Goal: Information Seeking & Learning: Learn about a topic

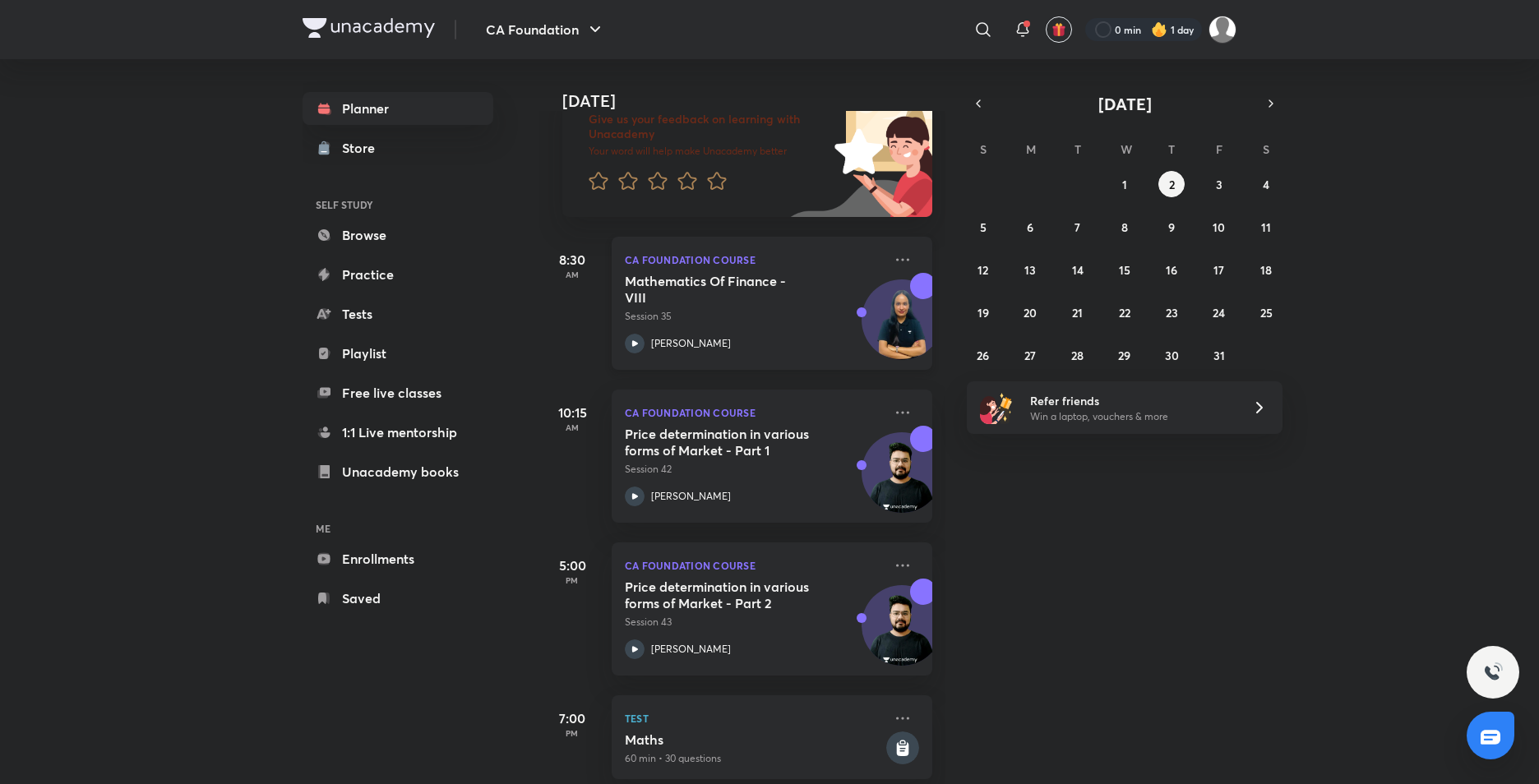
scroll to position [147, 0]
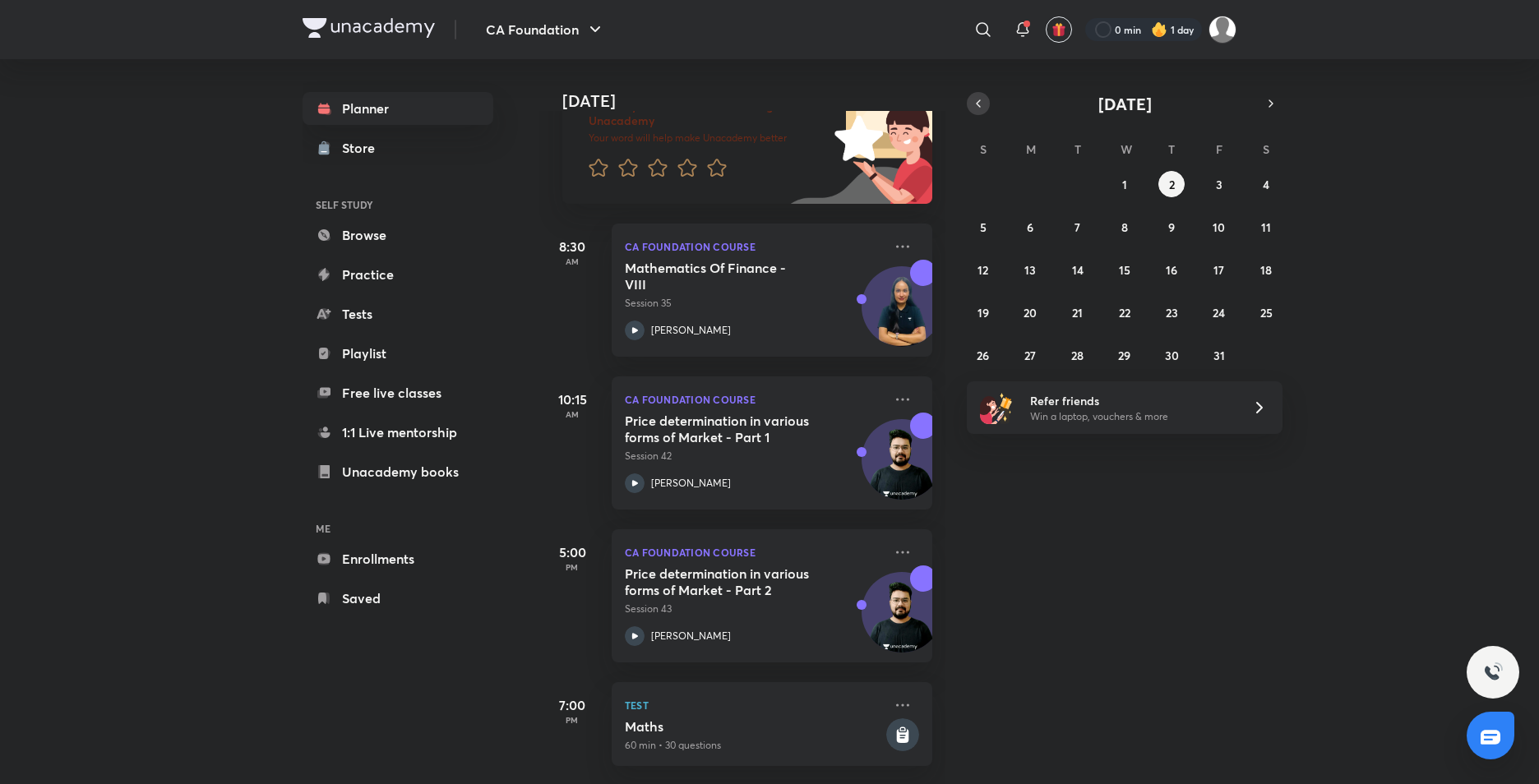
click at [979, 97] on icon "button" at bounding box center [978, 103] width 13 height 15
click at [1160, 182] on button "4" at bounding box center [1172, 184] width 26 height 26
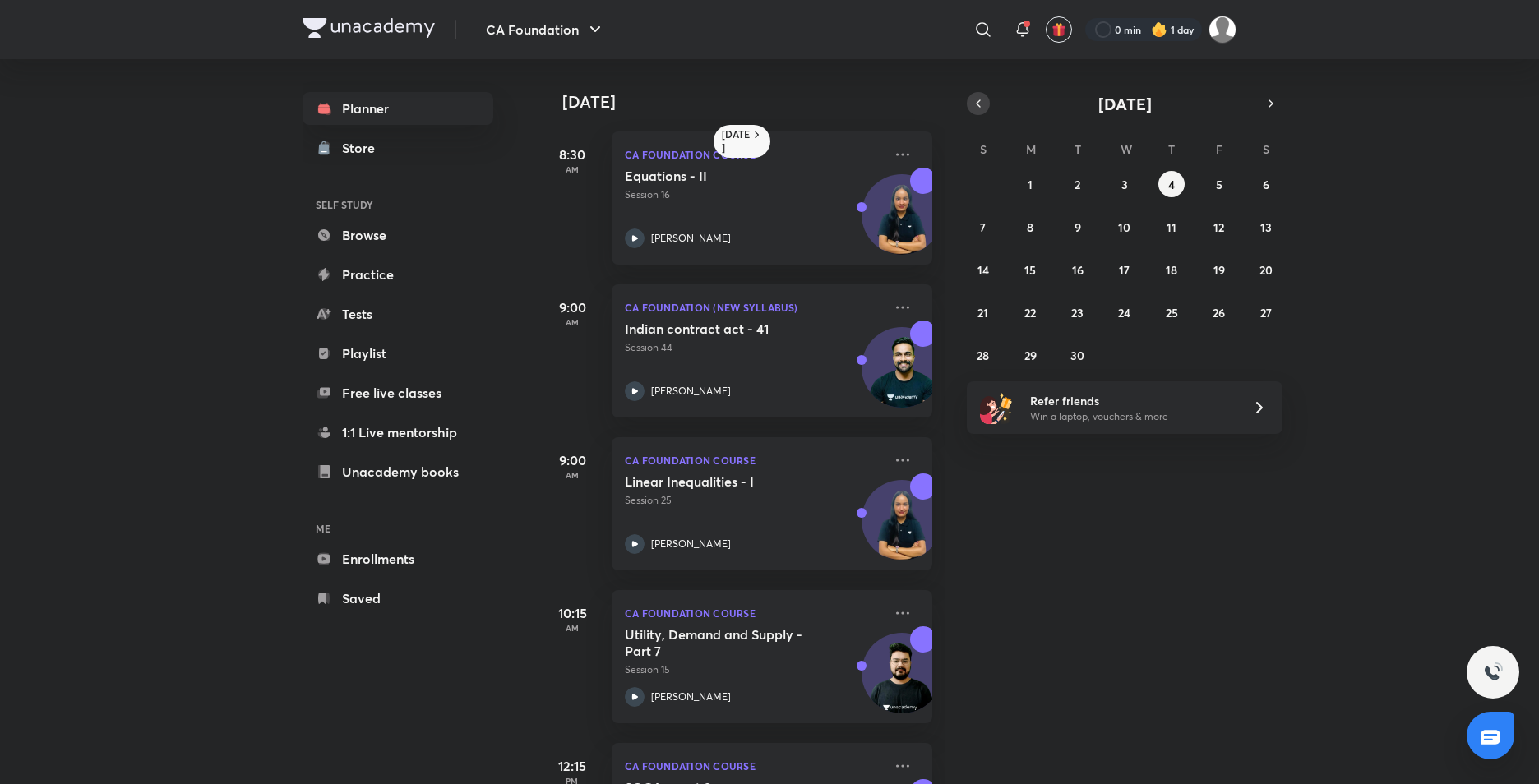
click at [983, 96] on icon "button" at bounding box center [978, 103] width 13 height 15
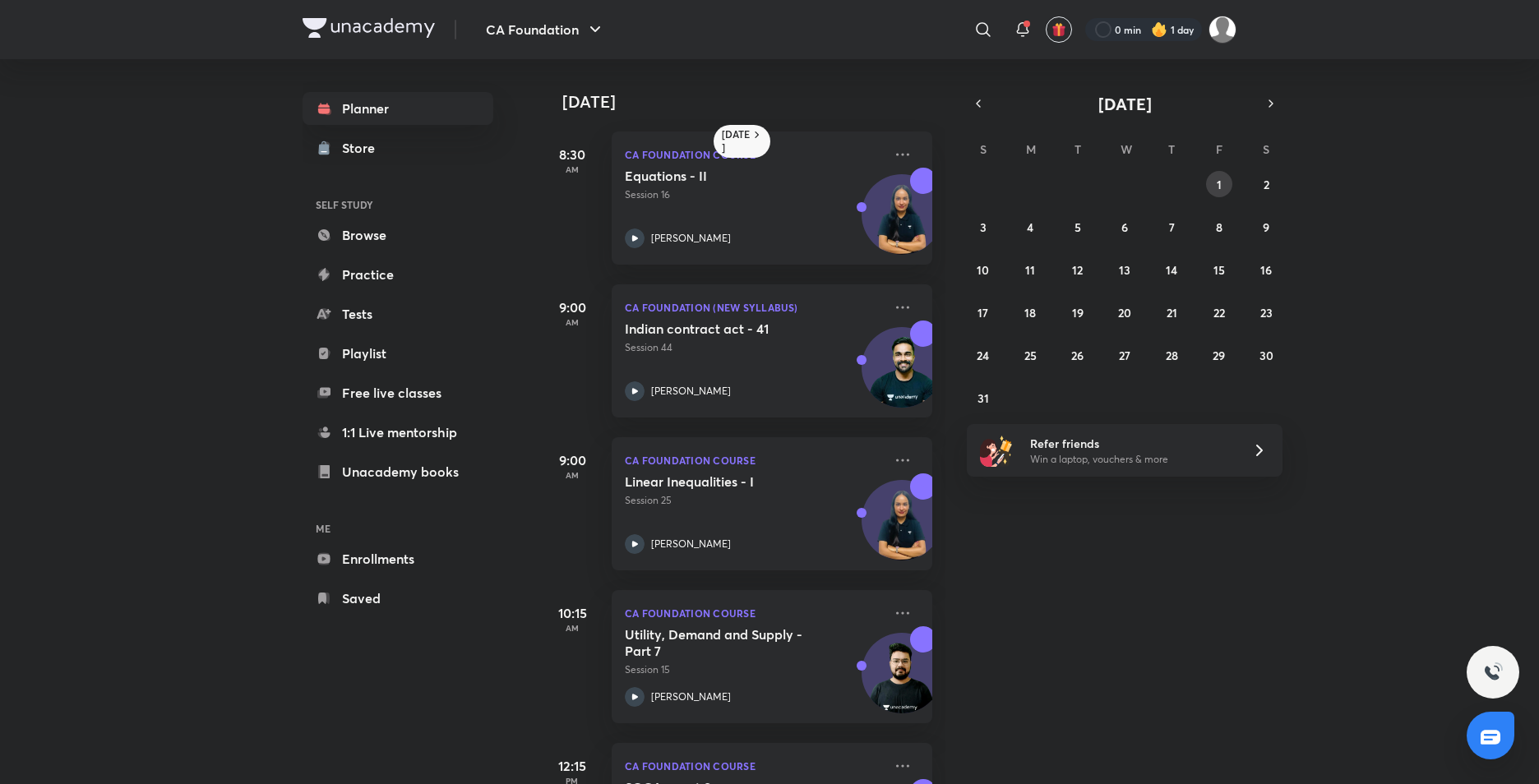
click at [1227, 187] on button "1" at bounding box center [1219, 184] width 26 height 26
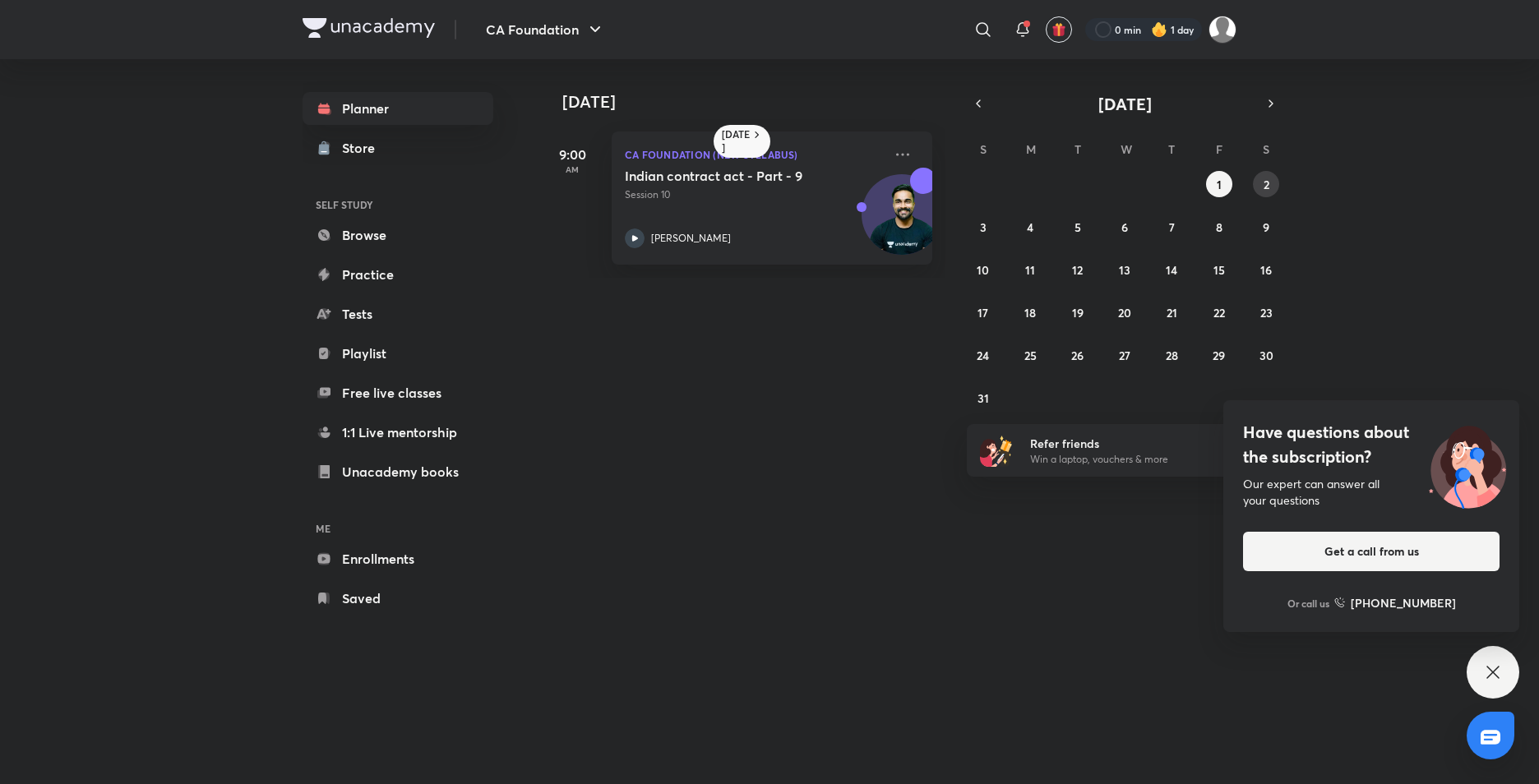
click at [1266, 193] on button "2" at bounding box center [1266, 184] width 26 height 26
click at [981, 225] on abbr "3" at bounding box center [983, 227] width 7 height 16
click at [1035, 219] on button "4" at bounding box center [1030, 227] width 26 height 26
click at [1063, 226] on div "27 28 29 30 31 1 2 3 4 5 6 7 8 9 10 11 12 13 14 15 16 17 18 19 20 21 22 23 24 2…" at bounding box center [1125, 290] width 315 height 240
click at [1074, 228] on abbr "5" at bounding box center [1077, 227] width 7 height 16
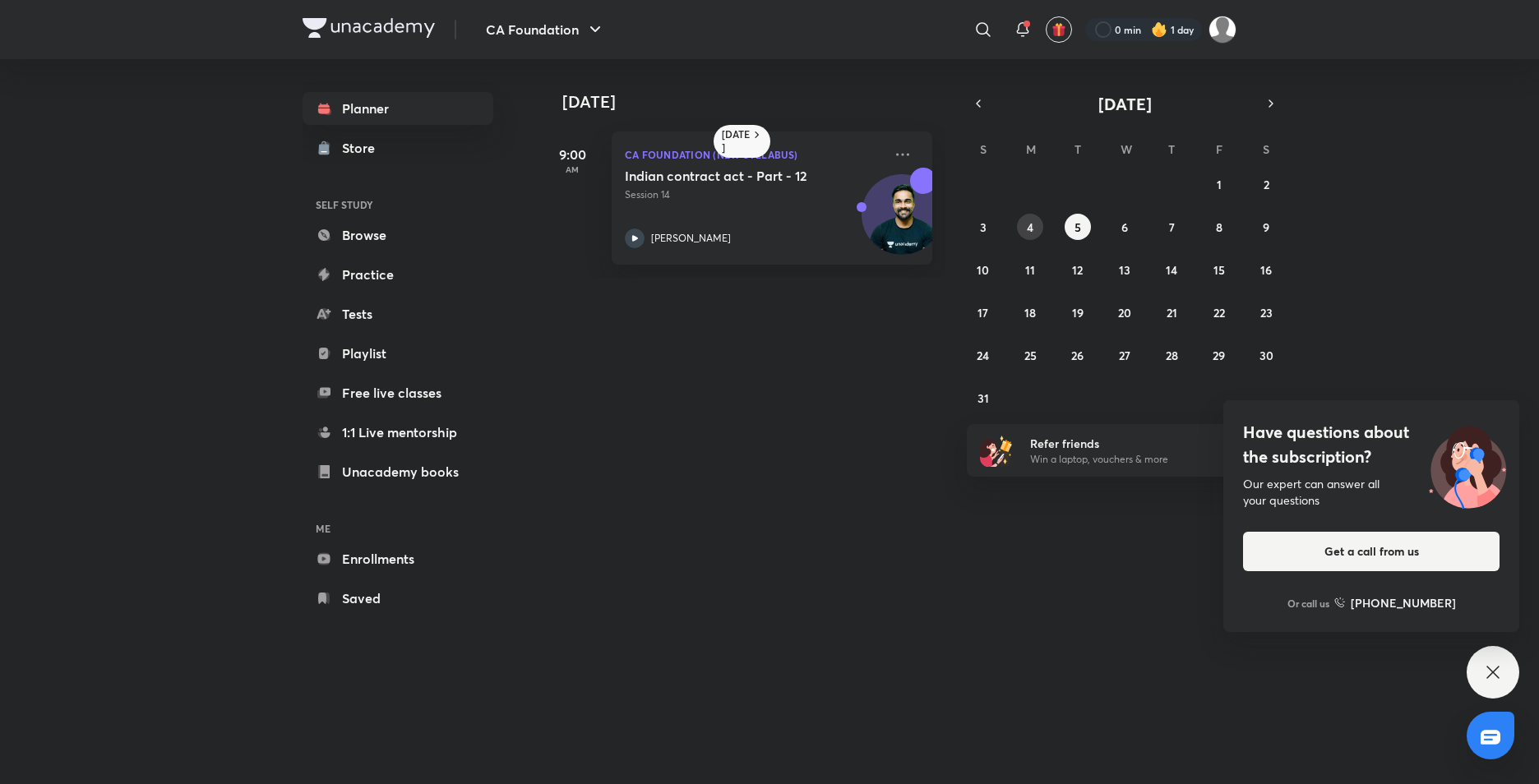
click at [1035, 234] on button "4" at bounding box center [1030, 227] width 26 height 26
click at [988, 233] on button "3" at bounding box center [983, 227] width 26 height 26
click at [814, 184] on div "Indian contract act - Part - 10 Session 12" at bounding box center [754, 185] width 258 height 35
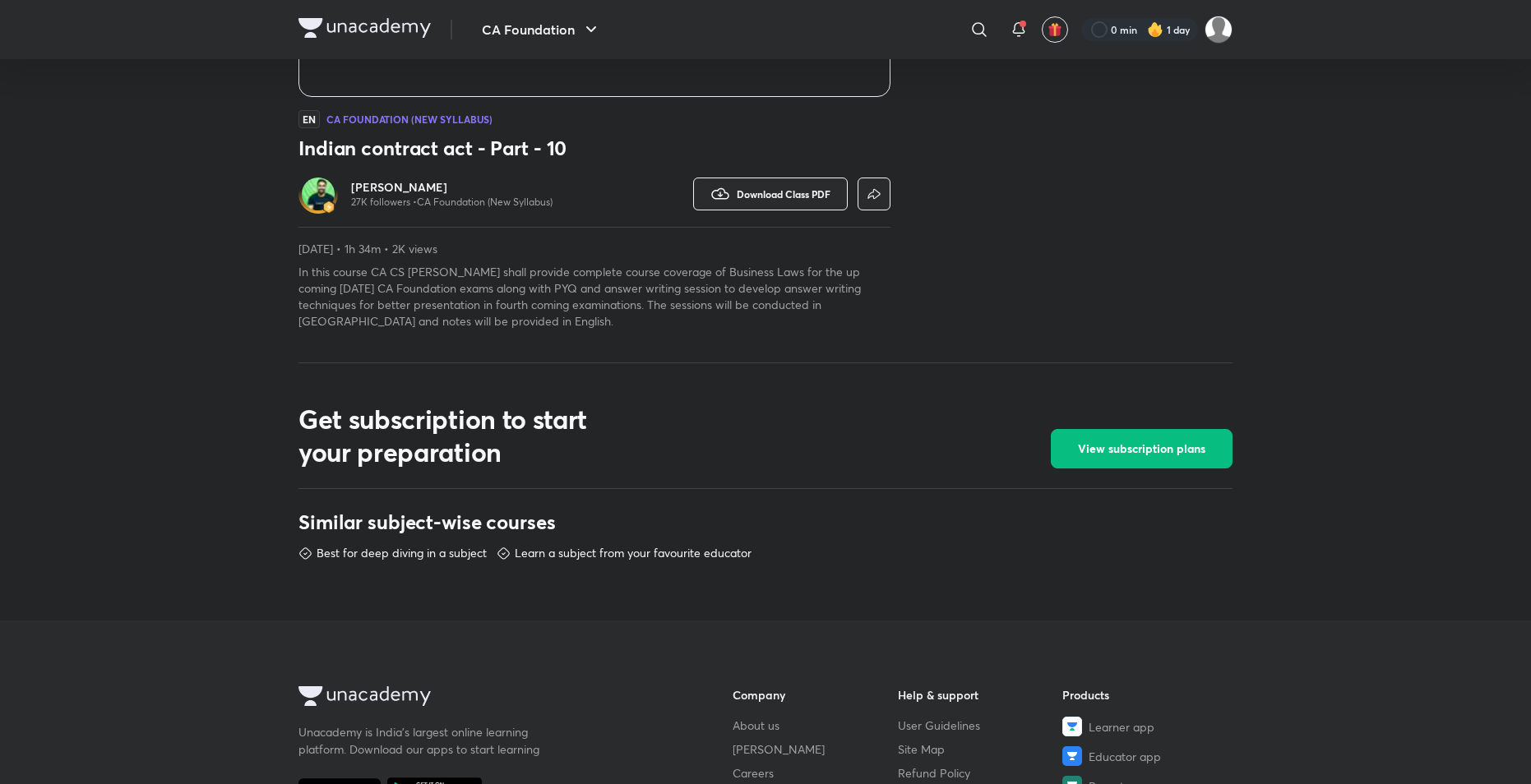
scroll to position [411, 0]
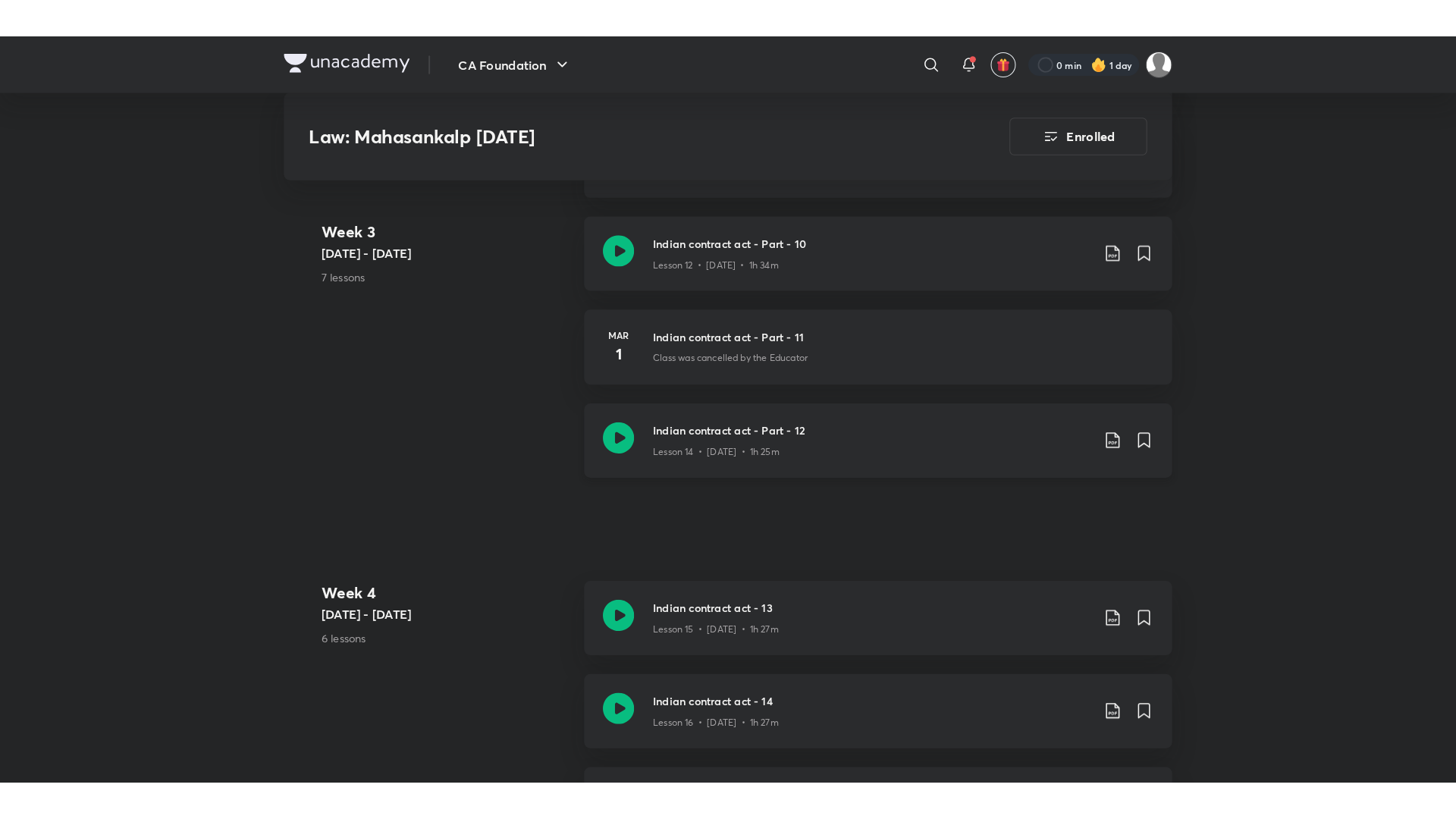
scroll to position [1977, 0]
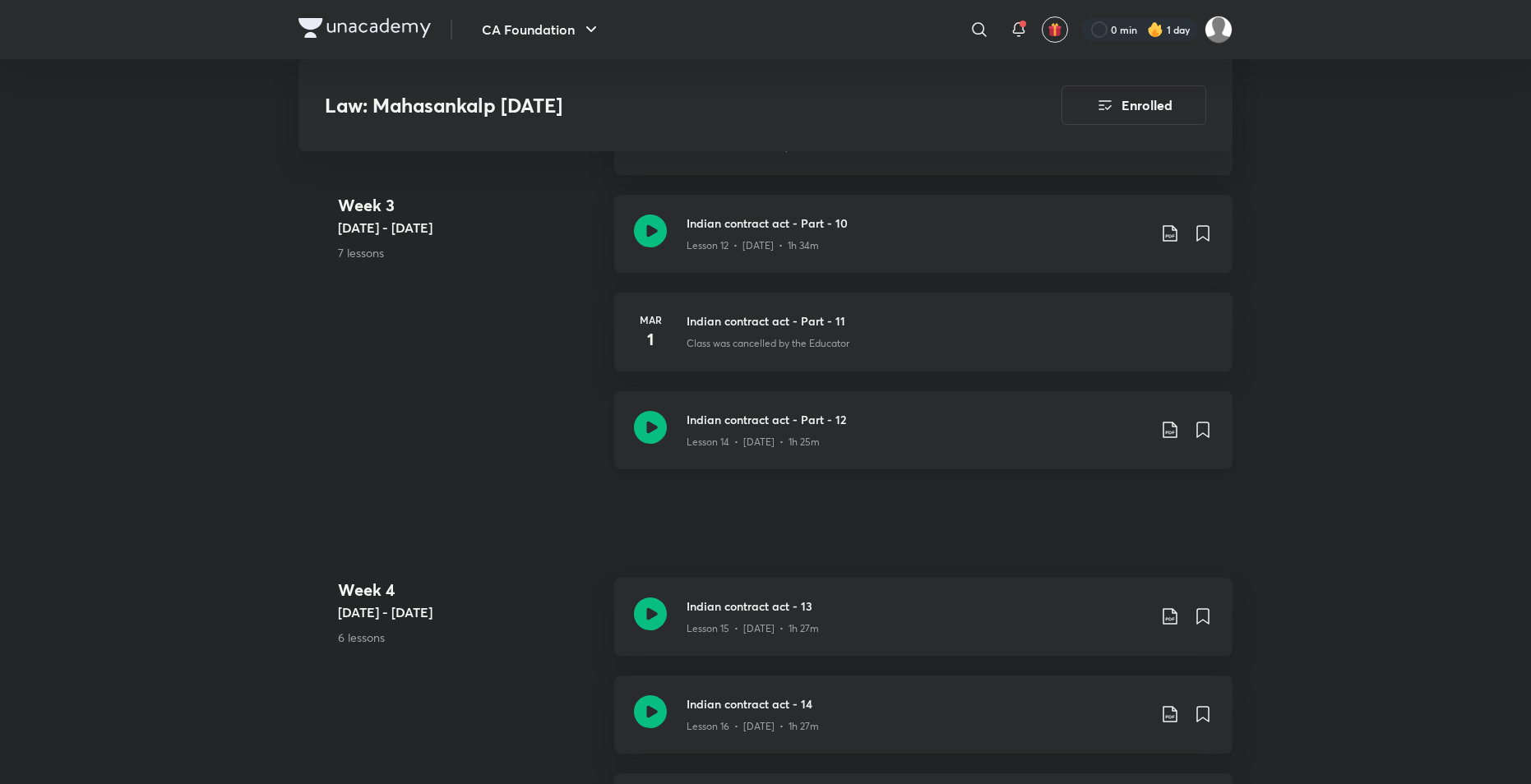
click at [766, 415] on h3 "Indian contract act - Part - 12" at bounding box center [917, 419] width 461 height 17
